Goal: Information Seeking & Learning: Check status

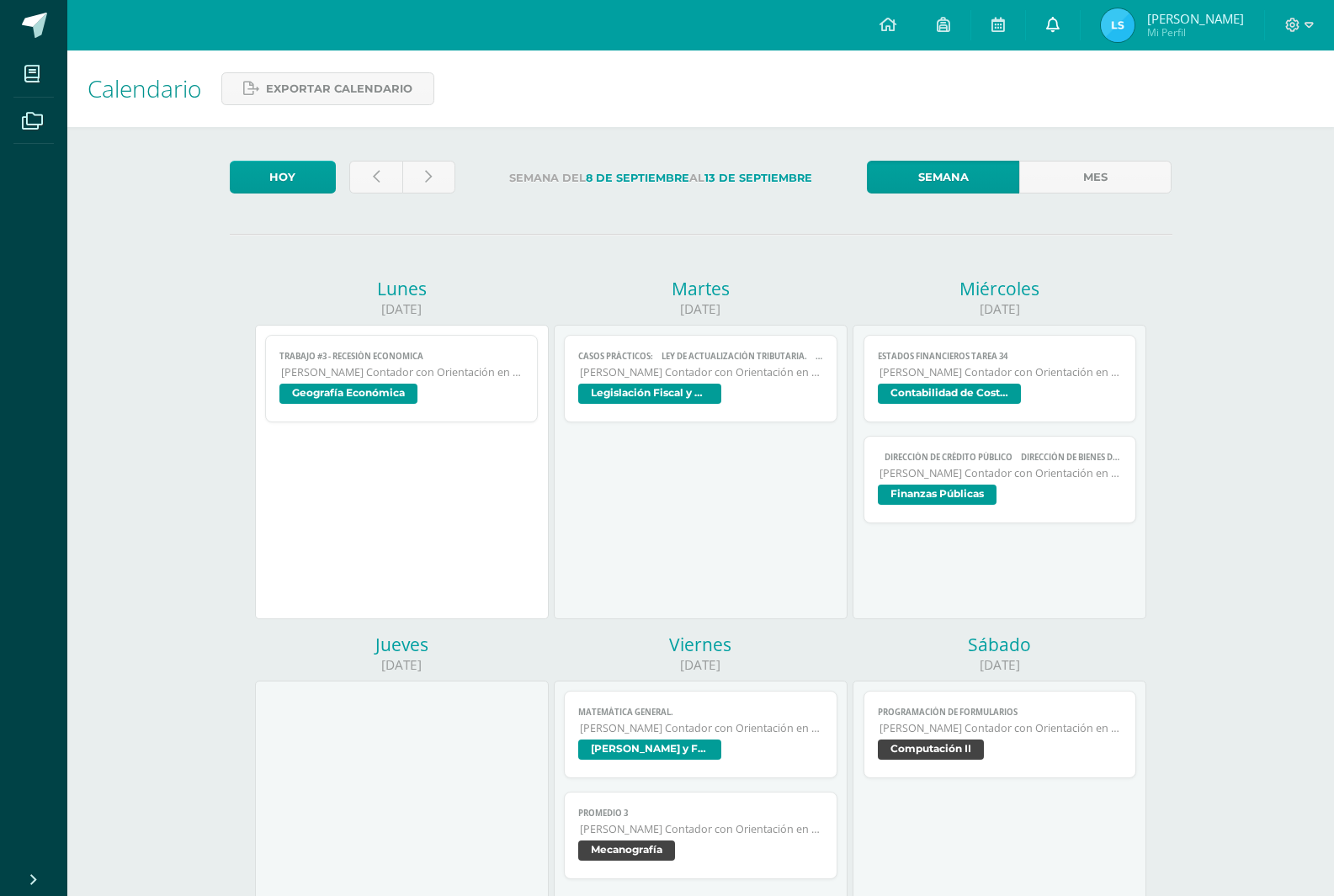
click at [1080, 38] on link at bounding box center [1053, 25] width 54 height 51
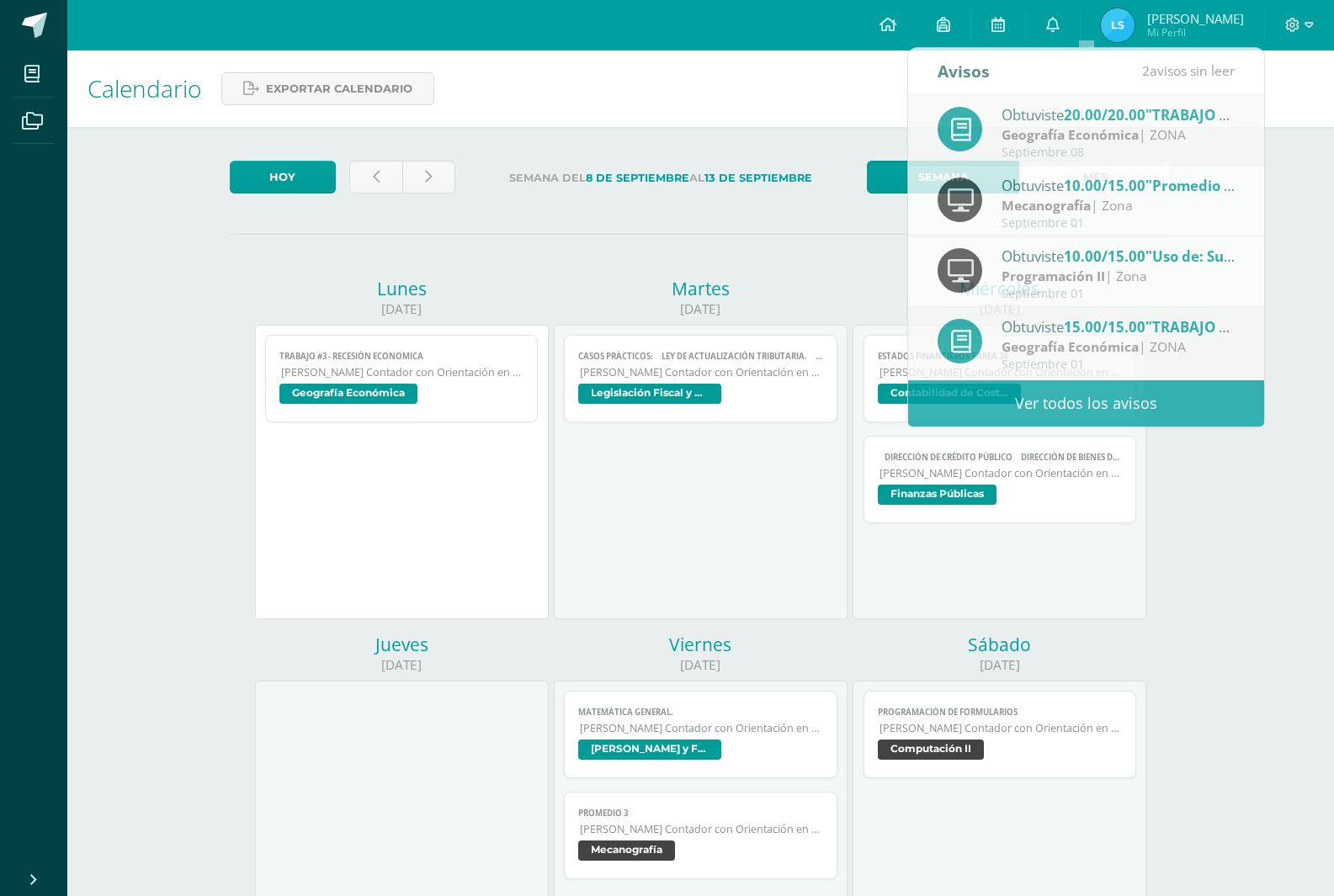
click at [819, 117] on div "Calendario Exportar calendario" at bounding box center [700, 89] width 1267 height 76
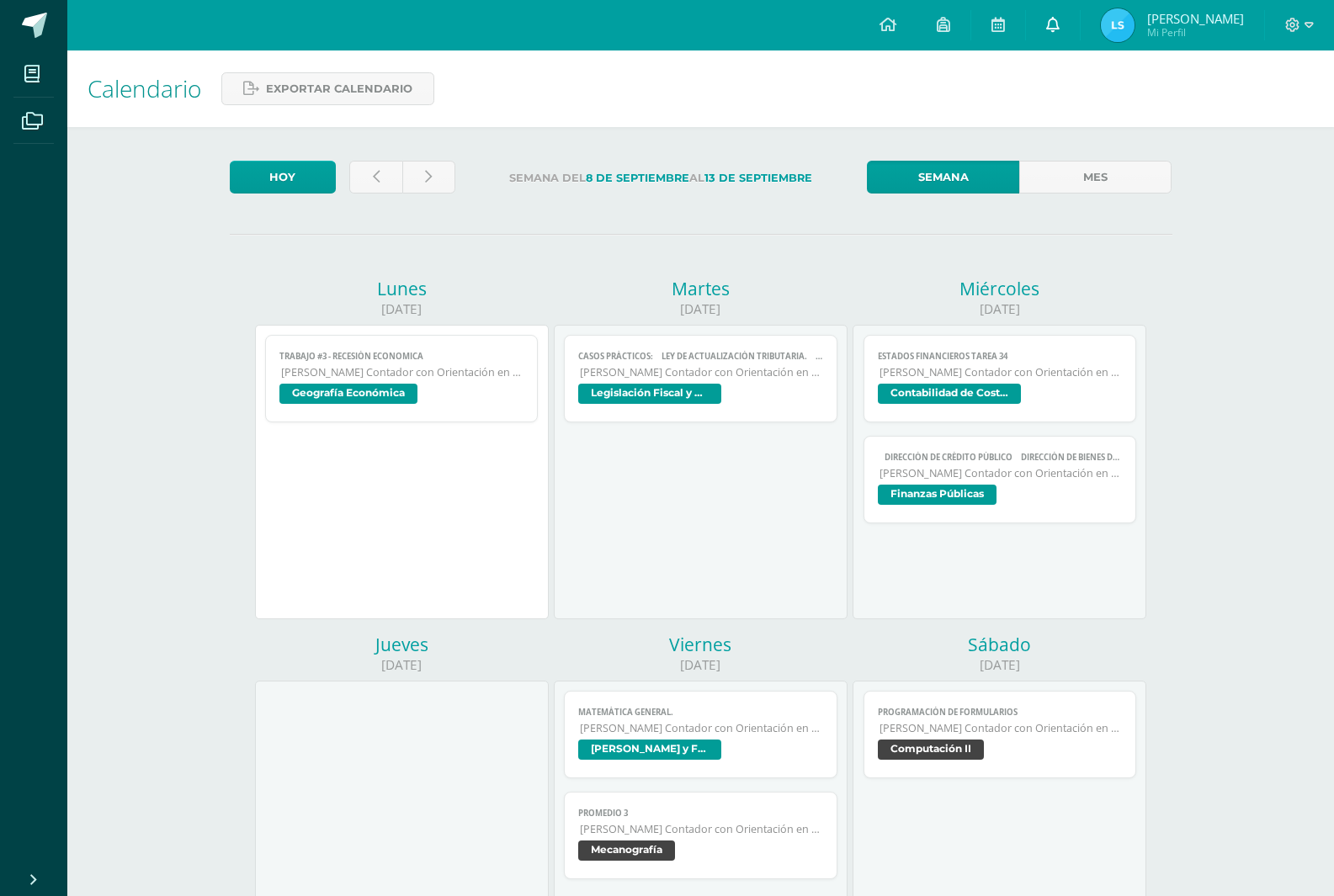
click at [1060, 25] on icon at bounding box center [1053, 25] width 14 height 15
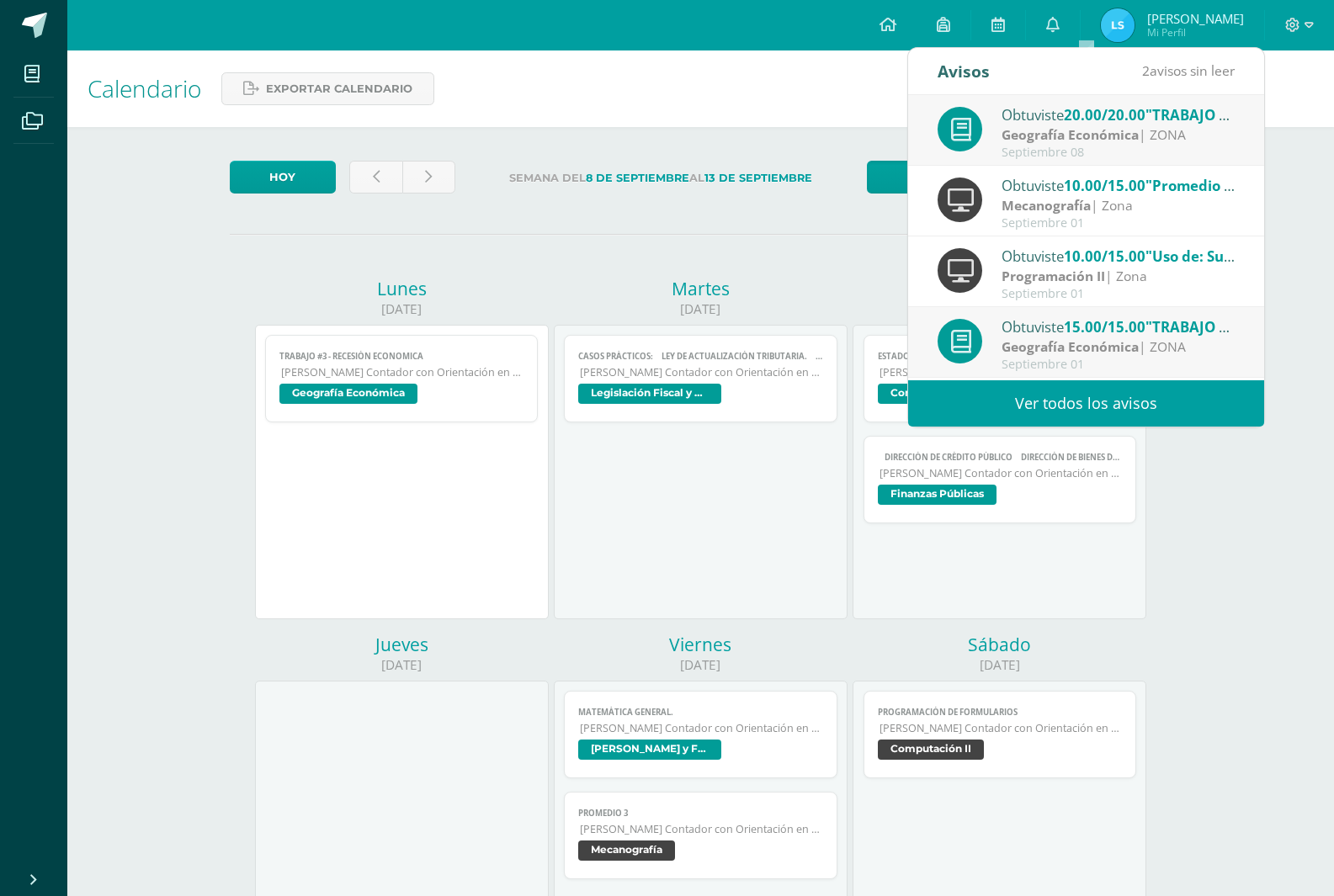
click at [1033, 405] on link "Ver todos los avisos" at bounding box center [1086, 403] width 356 height 47
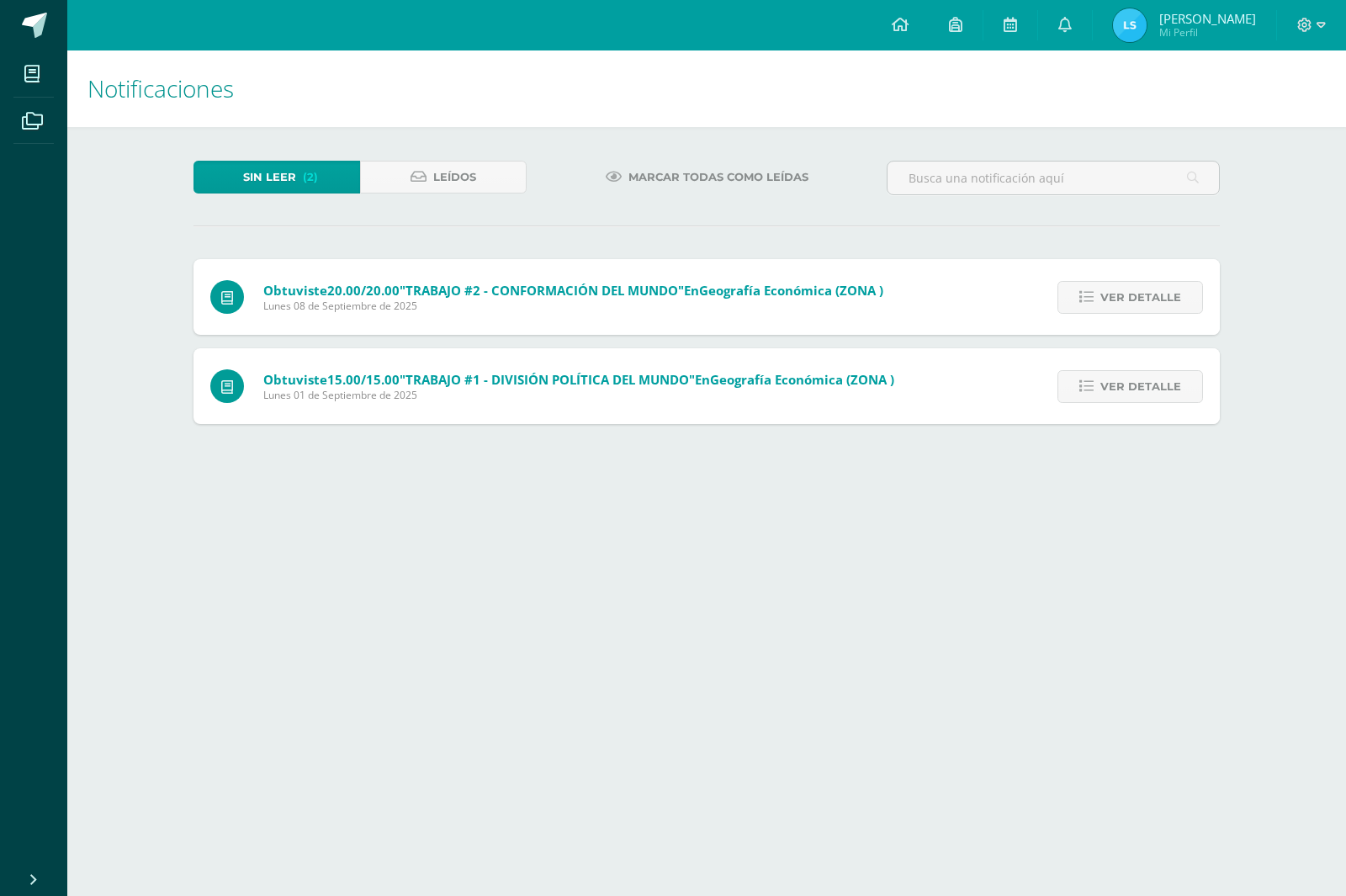
click at [1147, 11] on img at bounding box center [1130, 25] width 34 height 34
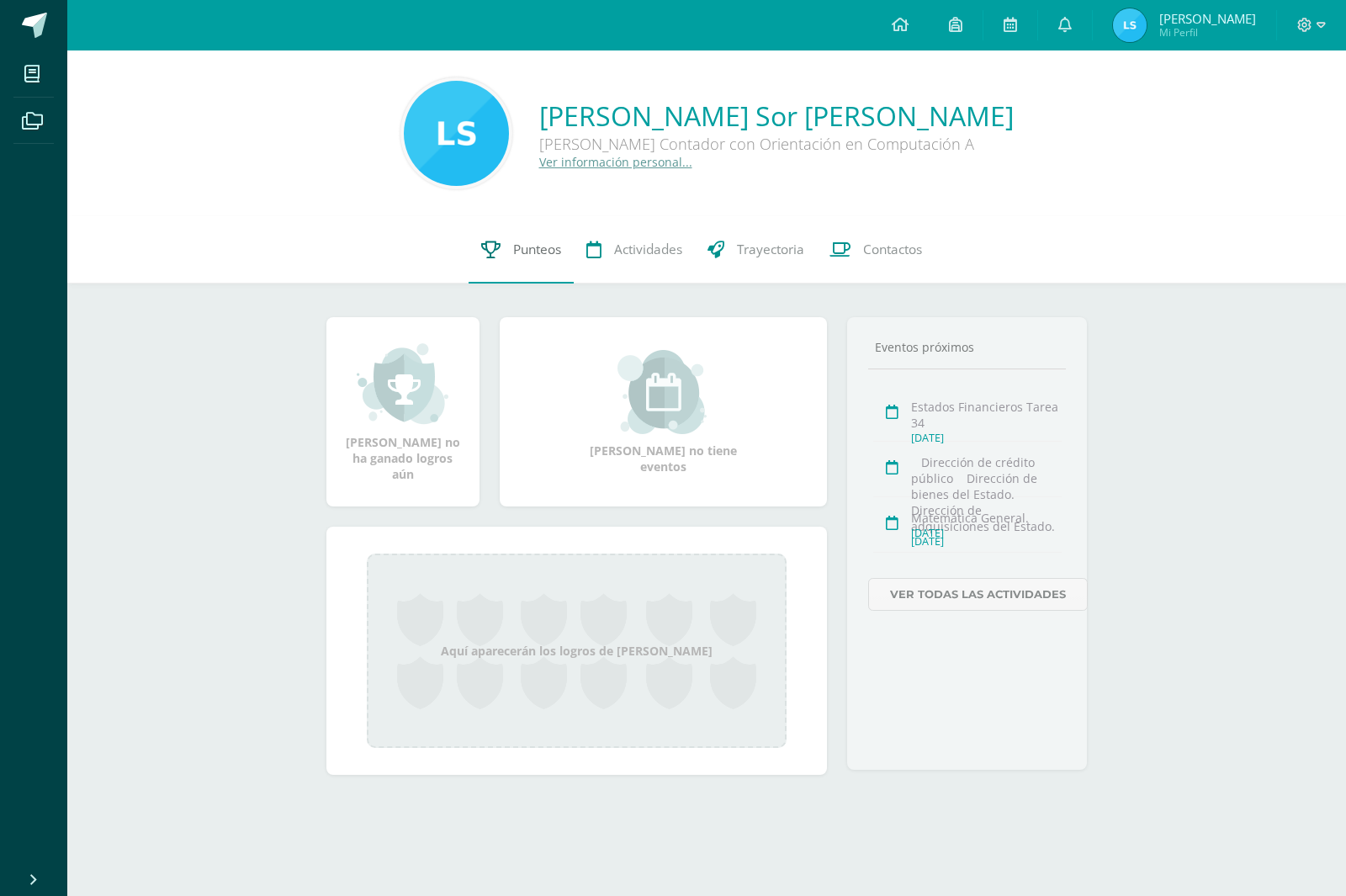
click at [520, 251] on span "Punteos" at bounding box center [537, 249] width 48 height 18
click at [1072, 25] on icon at bounding box center [1065, 25] width 14 height 15
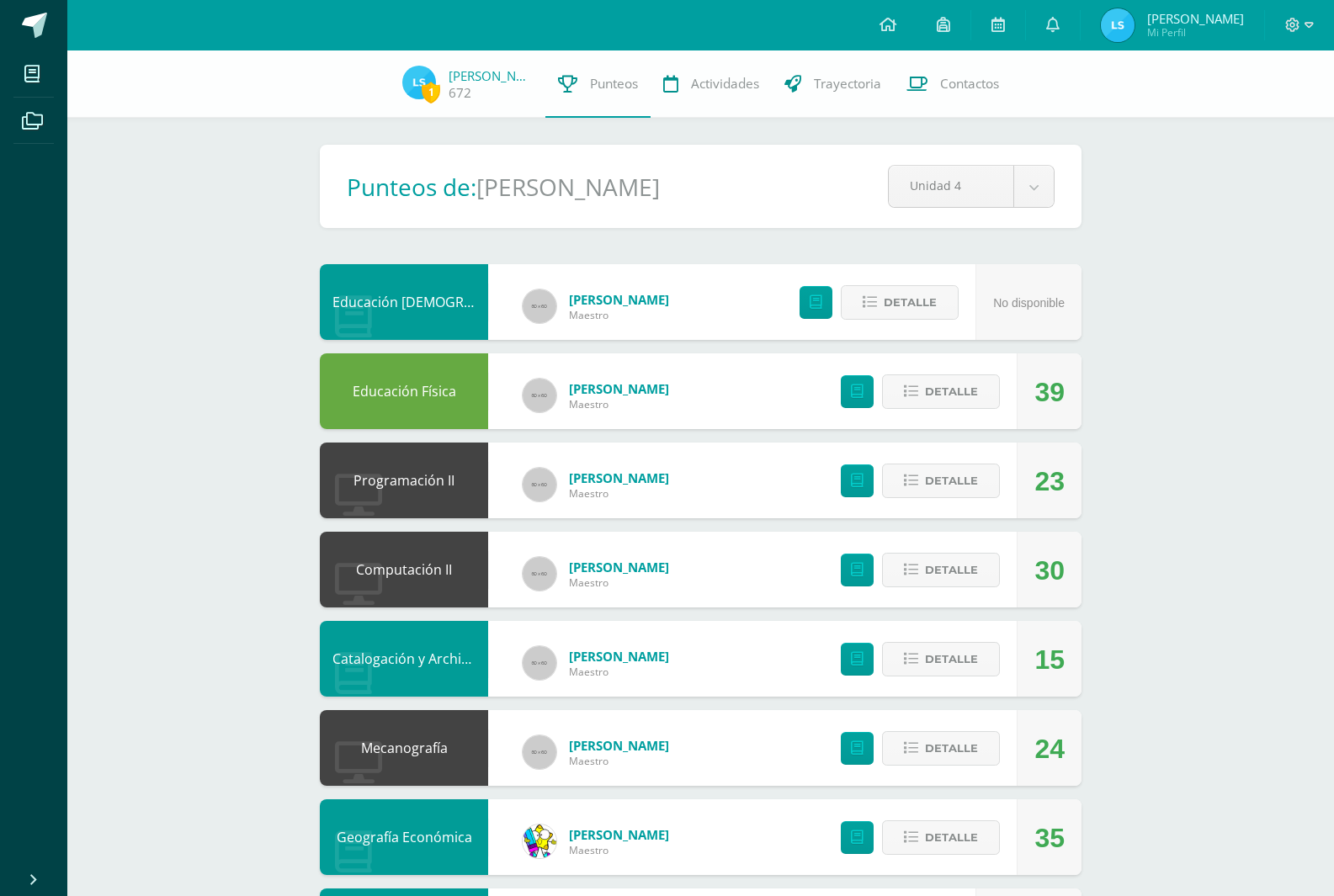
click at [1080, 23] on link at bounding box center [1053, 25] width 54 height 51
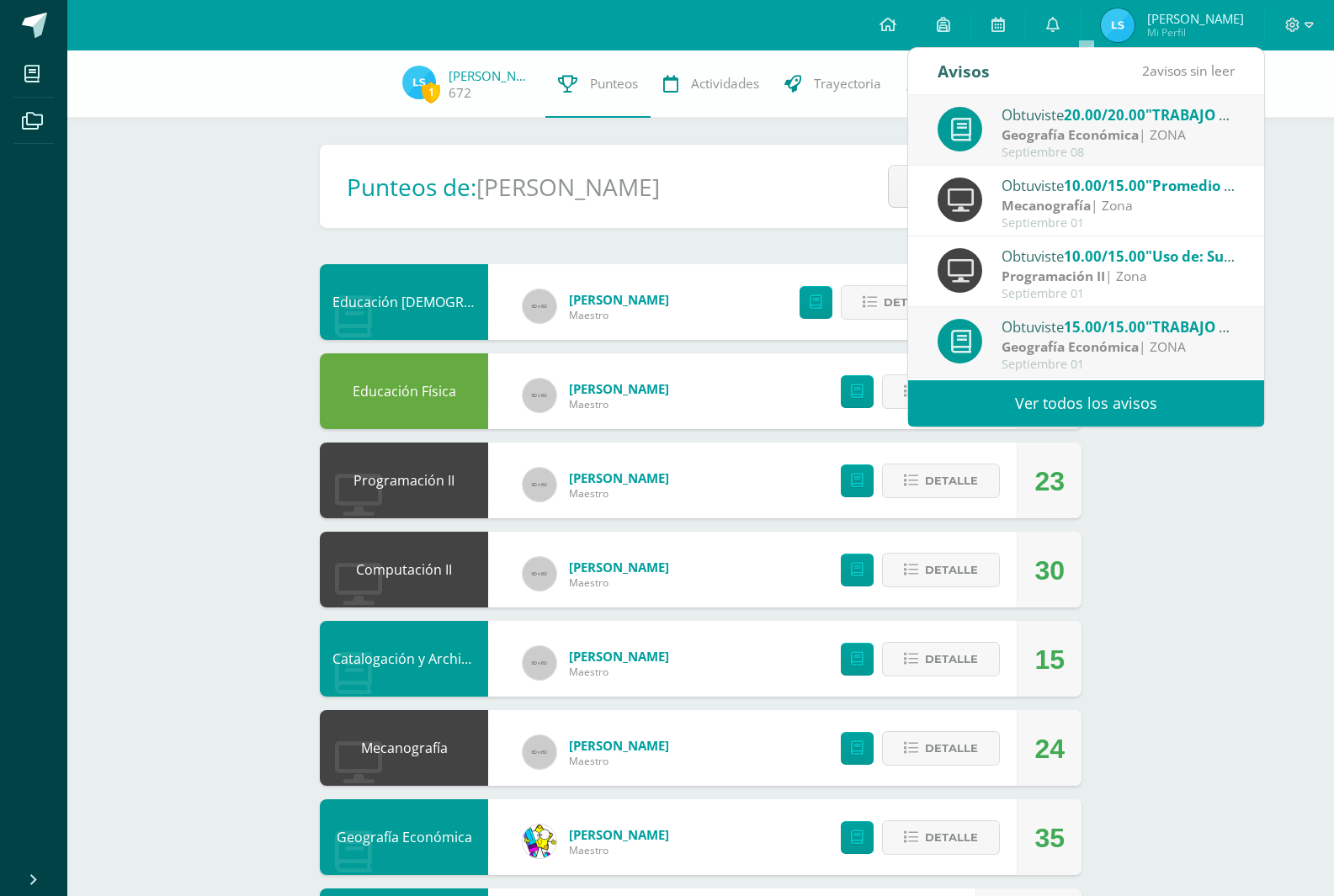
click at [1264, 470] on div "1 Lilian Sor 672 Punteos Actividades Trayectoria Contactos Pendiente Punteos de…" at bounding box center [700, 703] width 1267 height 1304
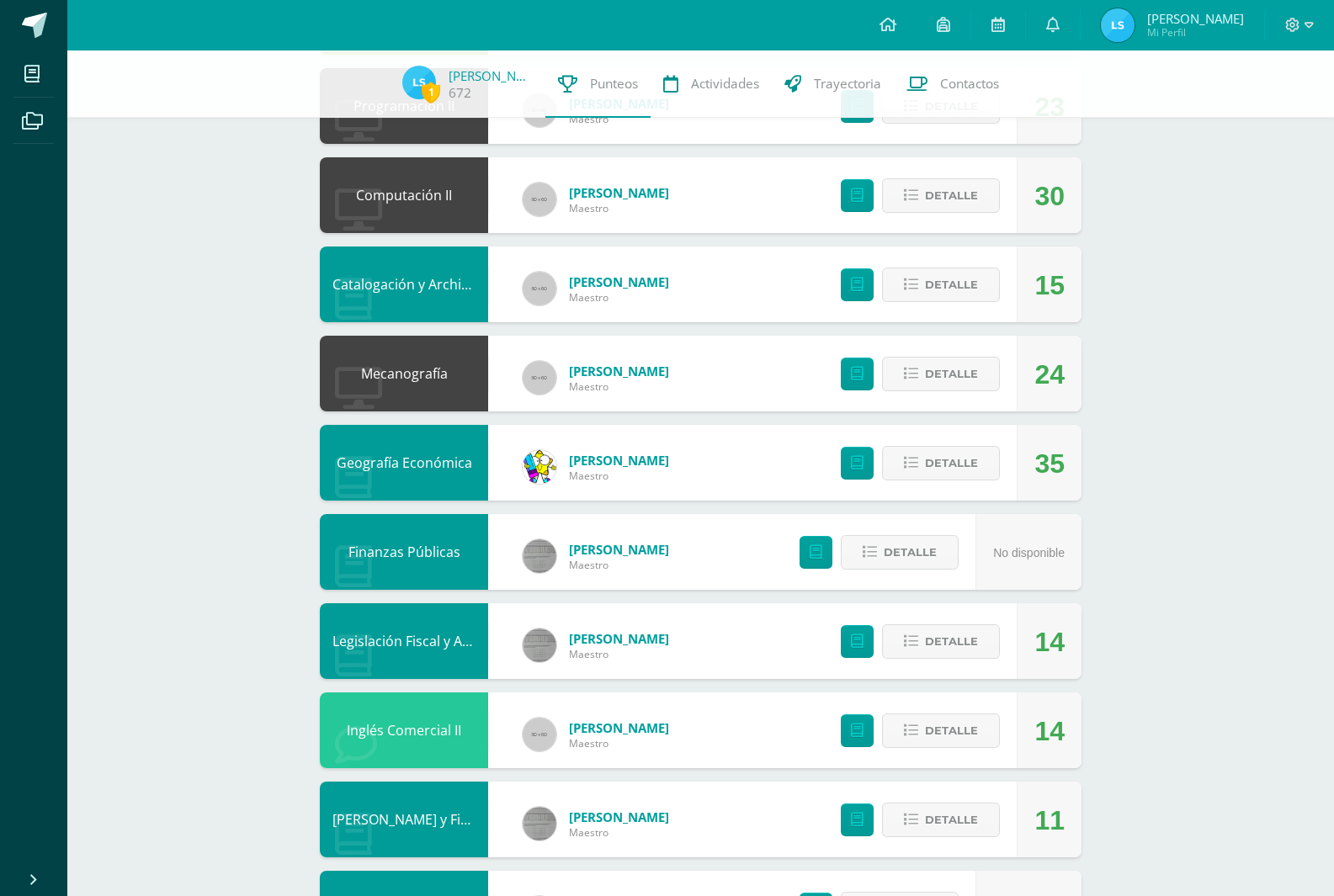
scroll to position [459, 0]
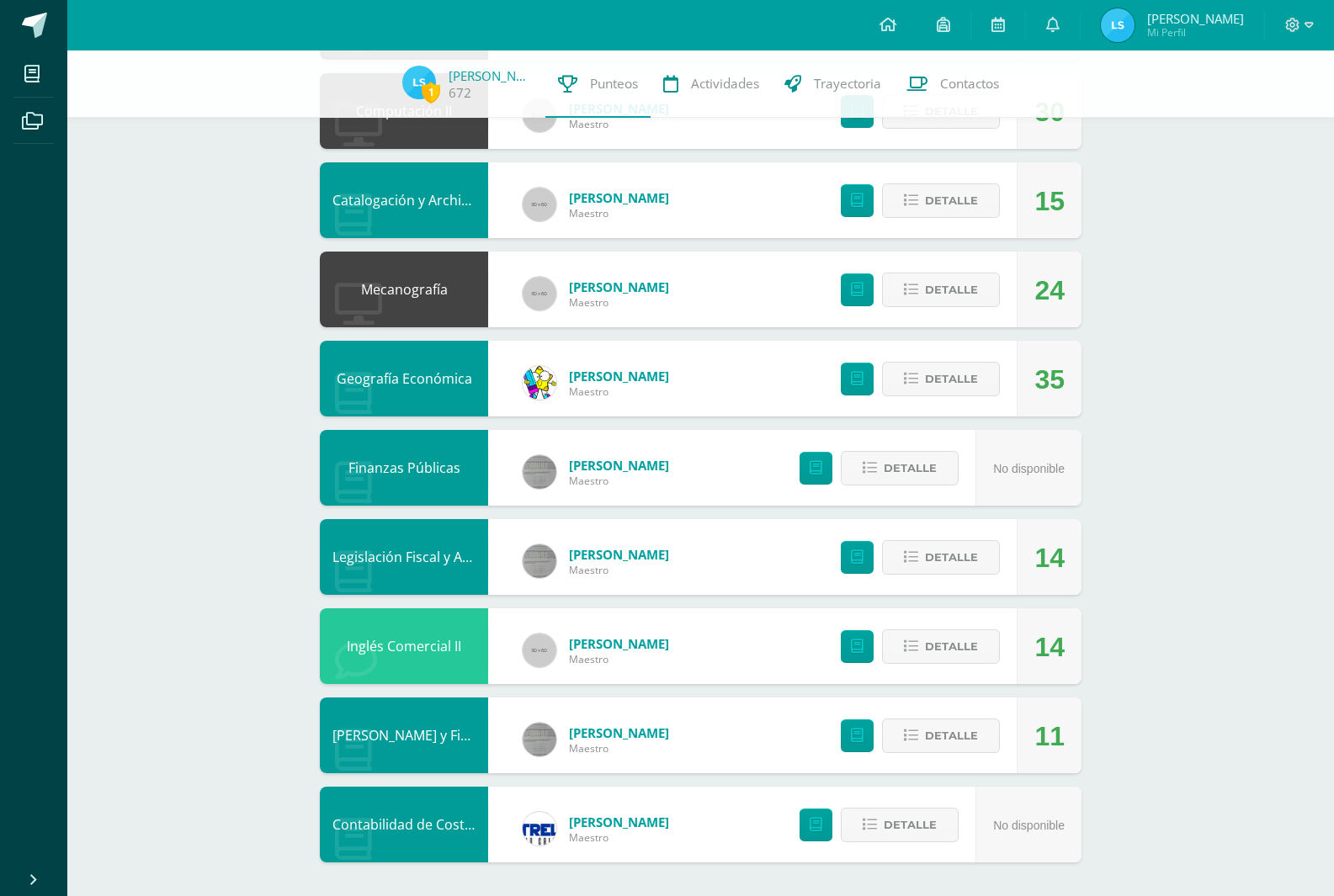
click at [1143, 637] on div "1 Lilian Sor 672 Punteos Actividades Trayectoria Contactos Pendiente Punteos de…" at bounding box center [700, 244] width 1267 height 1304
